Goal: Transaction & Acquisition: Purchase product/service

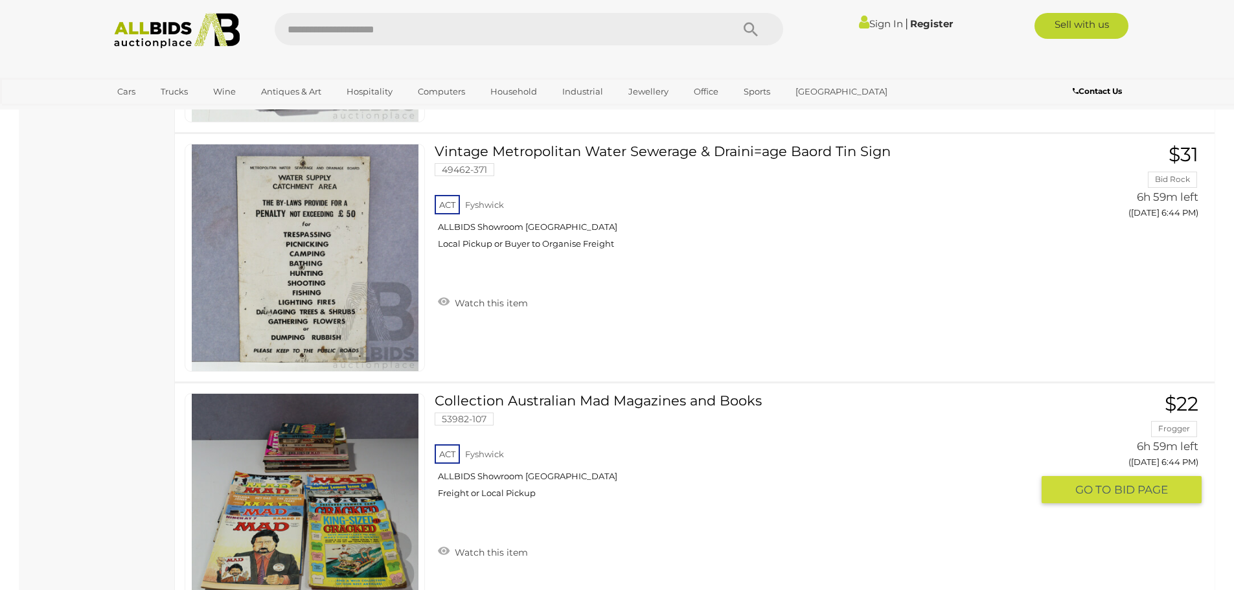
scroll to position [4727, 0]
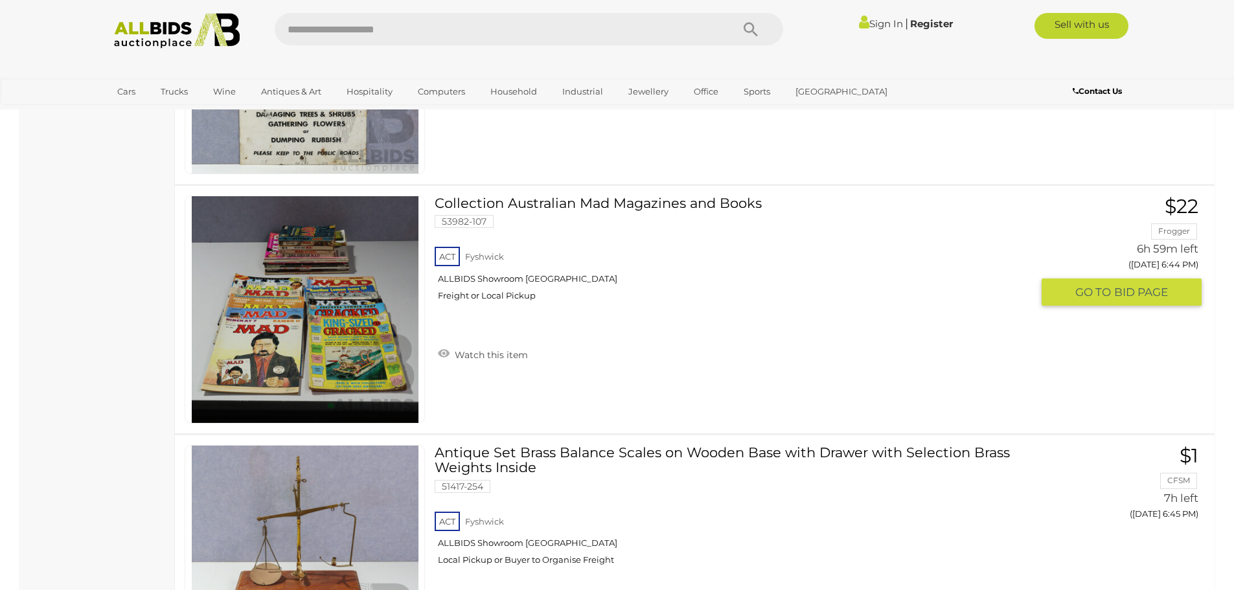
click at [545, 199] on link "Collection Australian Mad Magazines and Books 53982-107 ACT Fyshwick ALLBIDS Sh…" at bounding box center [737, 253] width 587 height 115
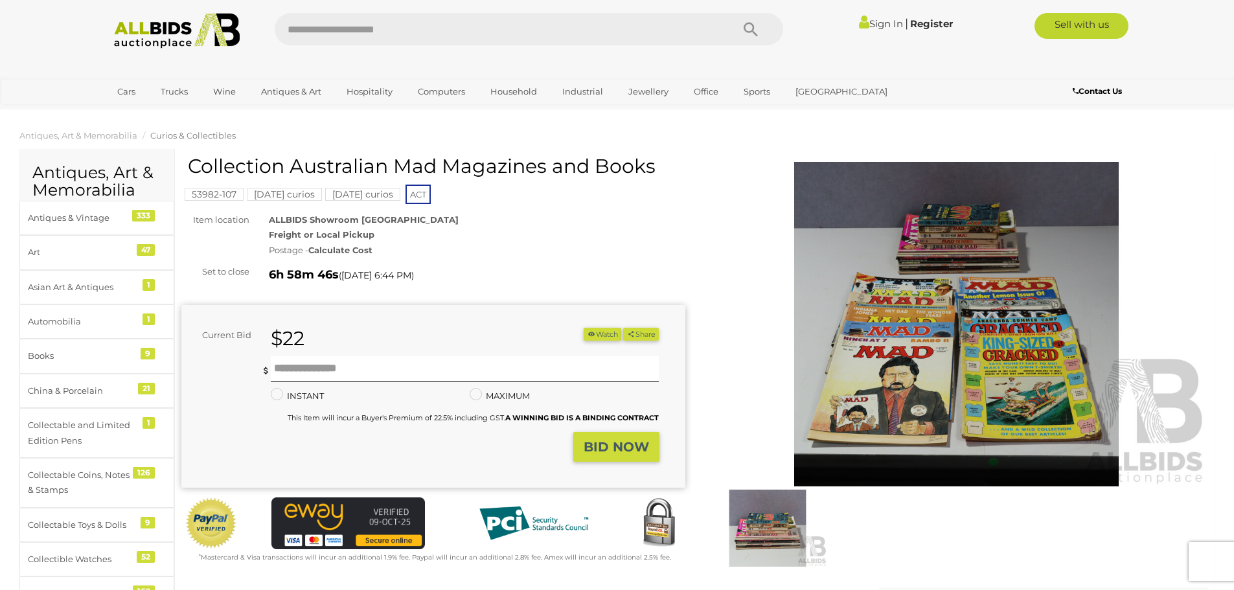
click at [923, 256] on img at bounding box center [957, 324] width 504 height 324
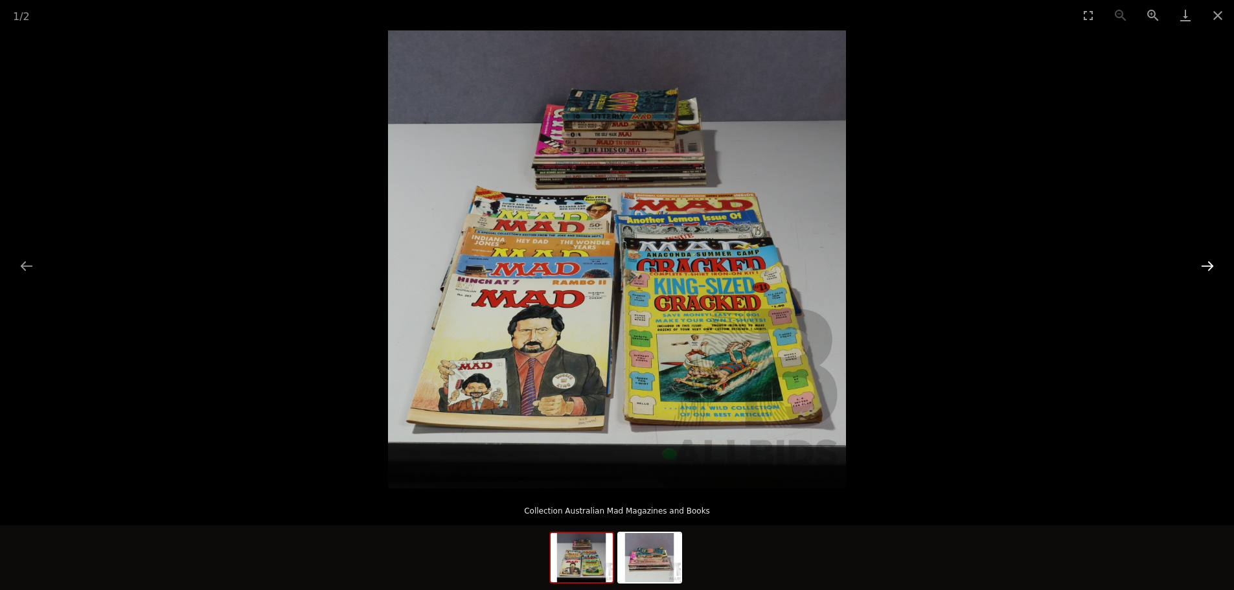
click at [1203, 267] on button "Next slide" at bounding box center [1206, 265] width 27 height 25
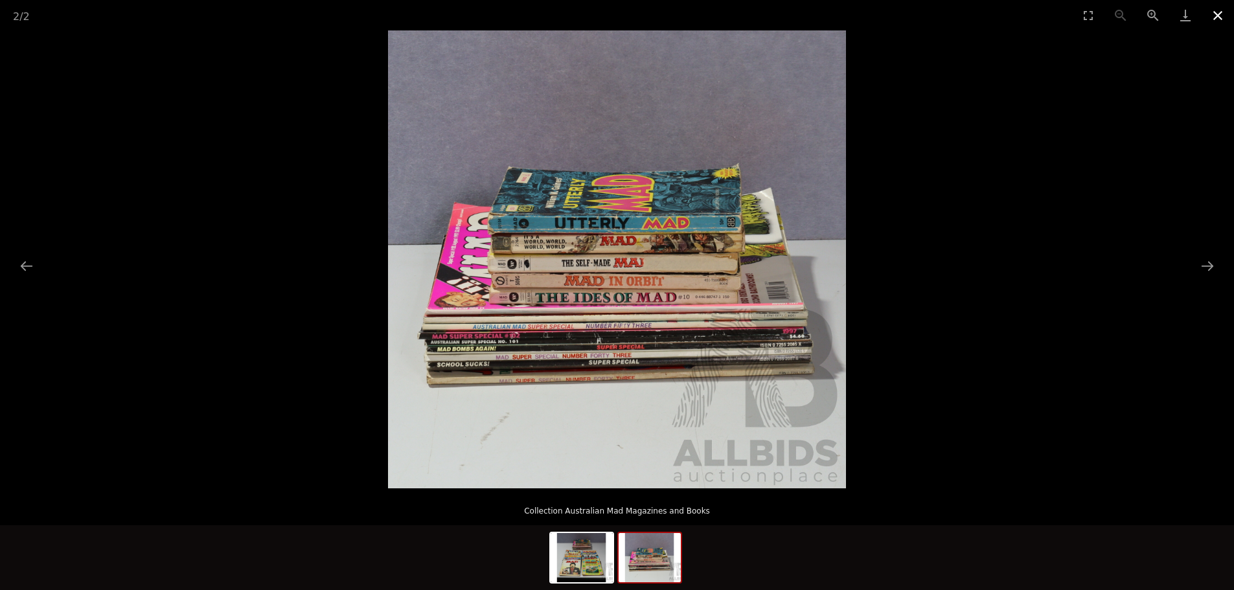
click at [1214, 18] on button "Close gallery" at bounding box center [1217, 15] width 32 height 30
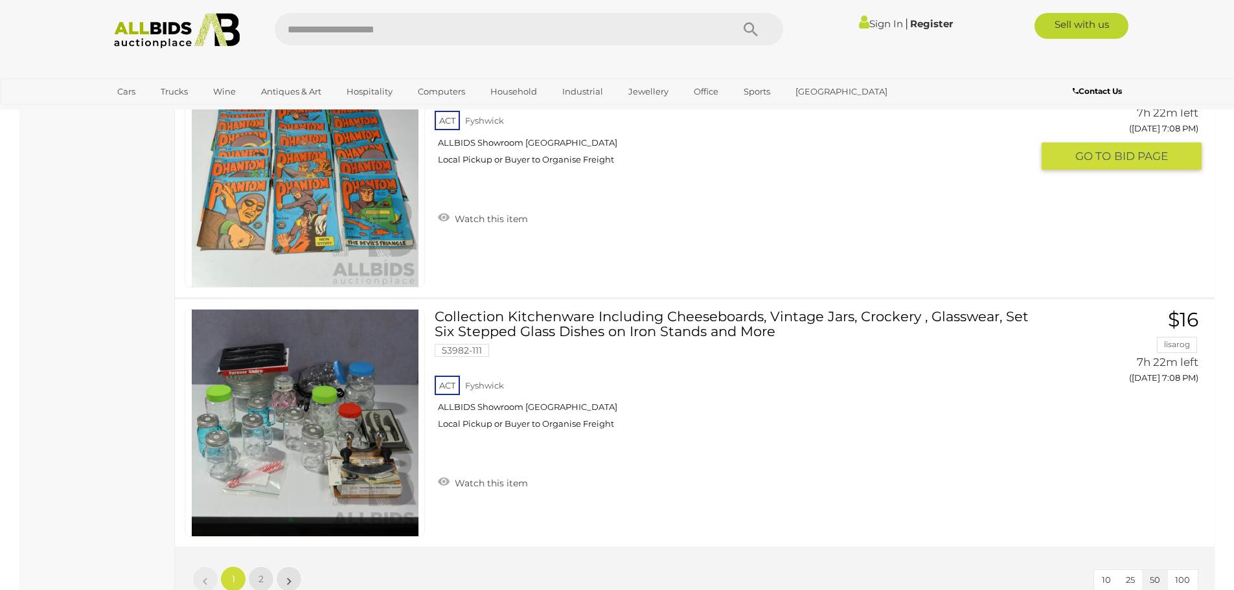
scroll to position [12162, 0]
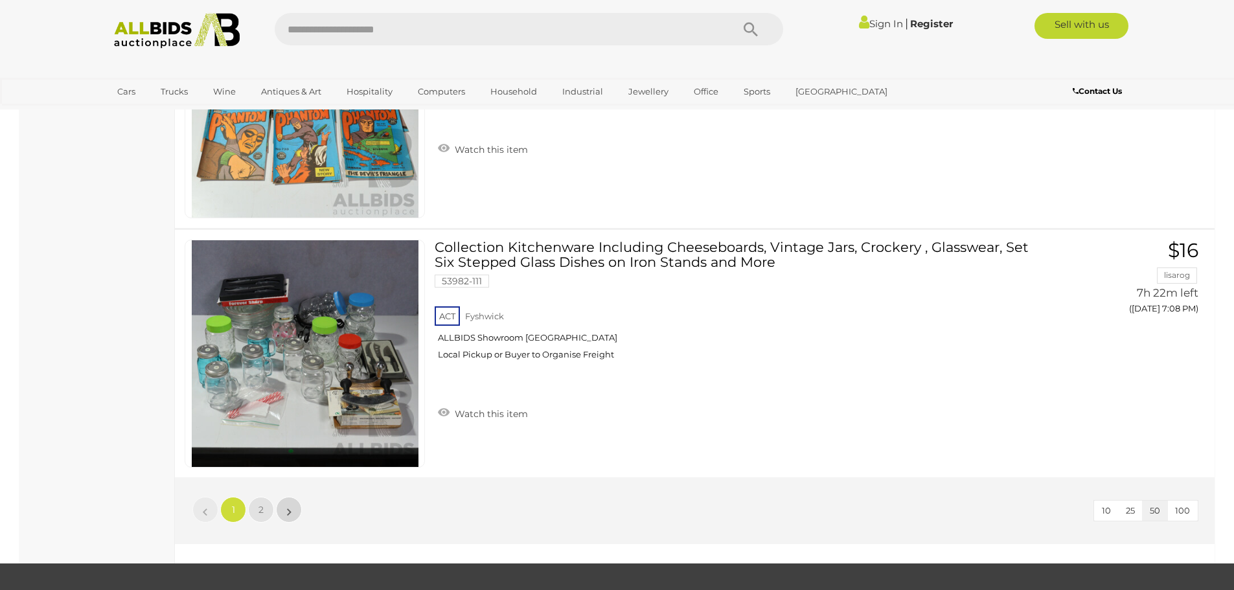
click at [293, 510] on link "»" at bounding box center [289, 510] width 26 height 26
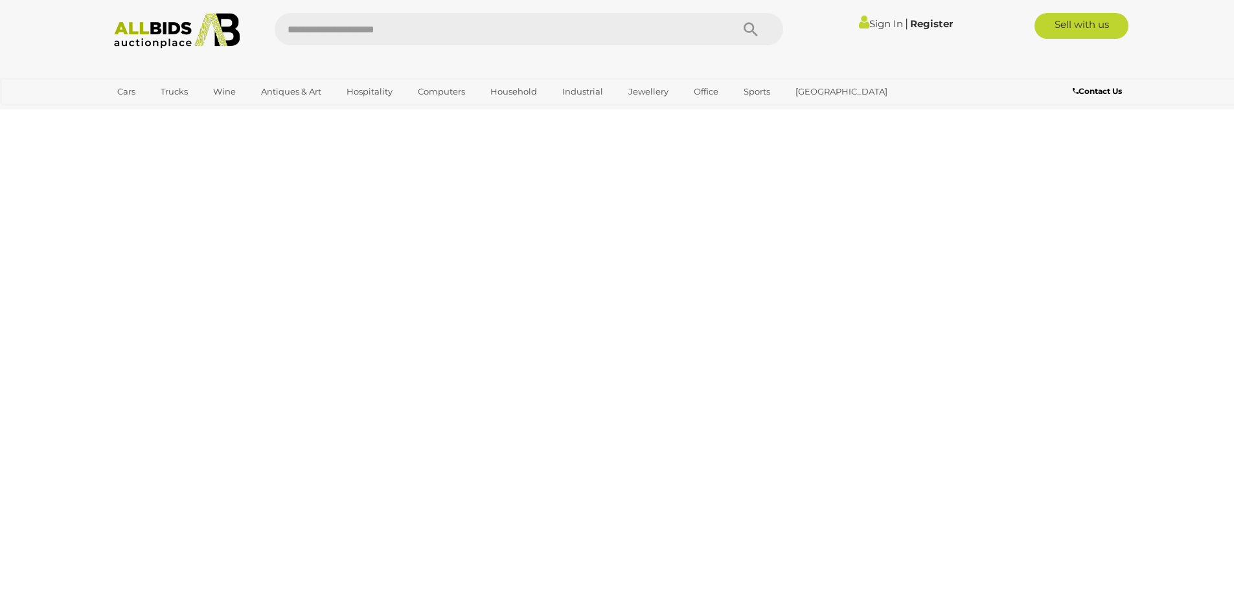
scroll to position [45, 0]
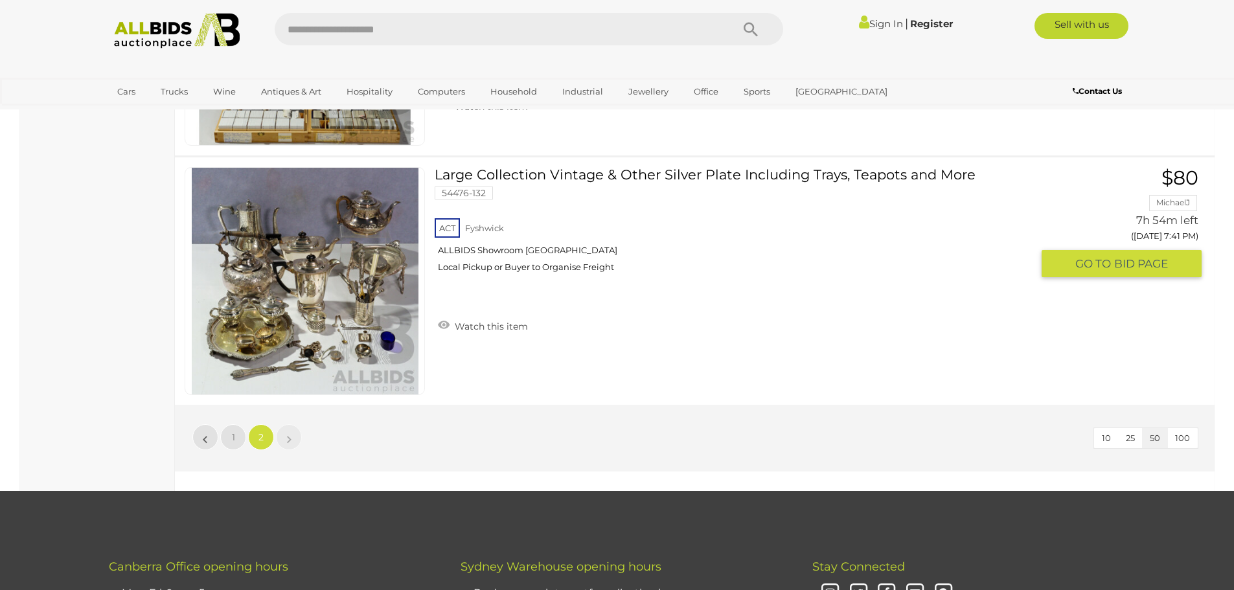
scroll to position [8592, 0]
